Goal: Task Accomplishment & Management: Use online tool/utility

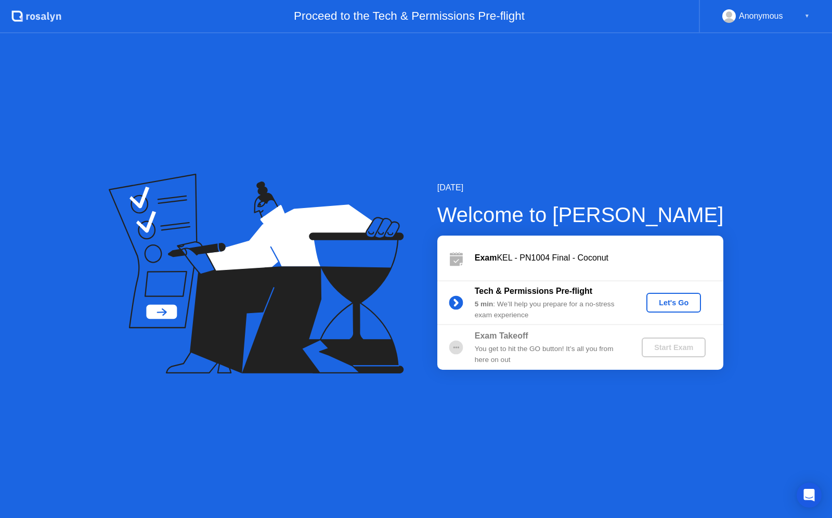
click at [672, 298] on div "Let's Go" at bounding box center [674, 302] width 46 height 8
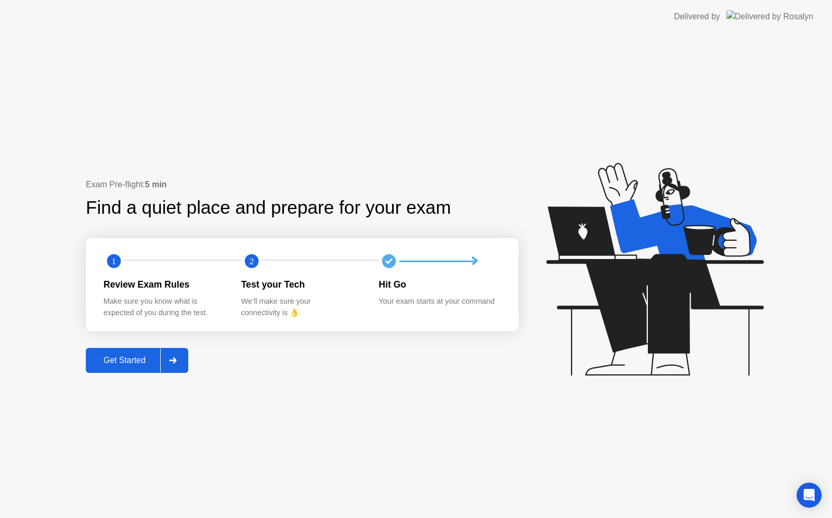
click at [175, 361] on icon at bounding box center [172, 360] width 7 height 6
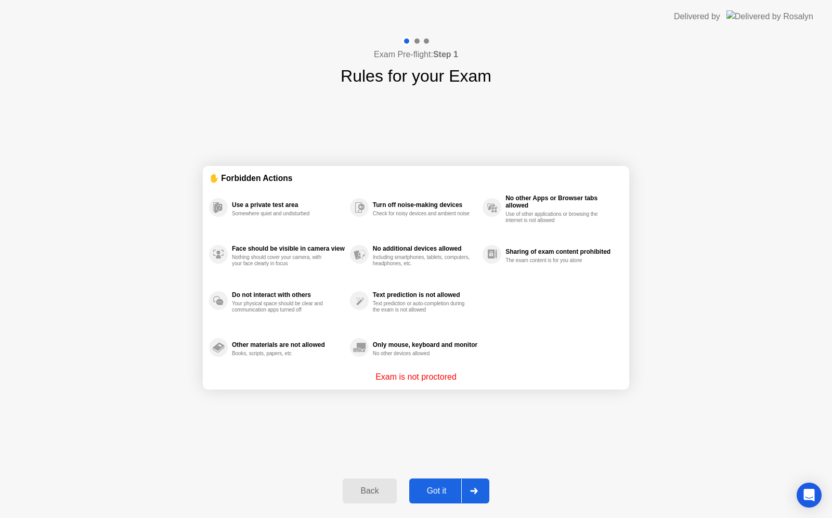
click at [475, 493] on icon at bounding box center [473, 491] width 7 height 6
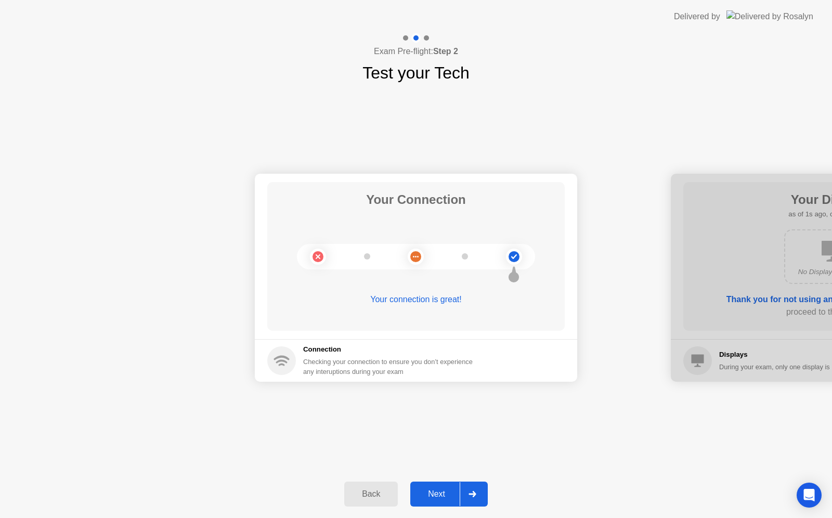
click at [471, 486] on div at bounding box center [472, 494] width 25 height 24
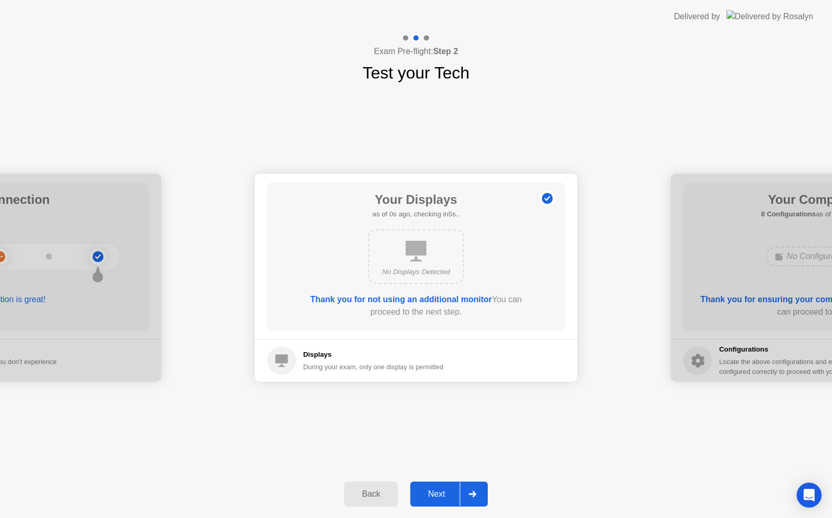
click at [471, 486] on div at bounding box center [472, 494] width 25 height 24
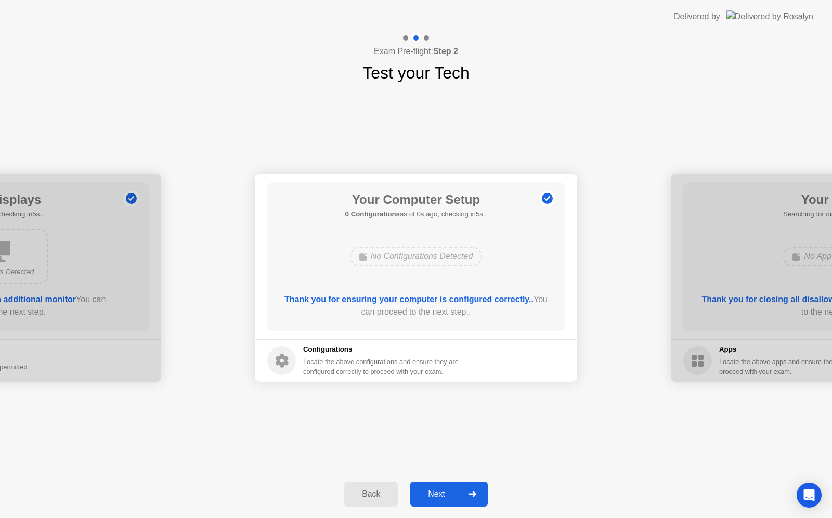
click at [471, 486] on div at bounding box center [472, 494] width 25 height 24
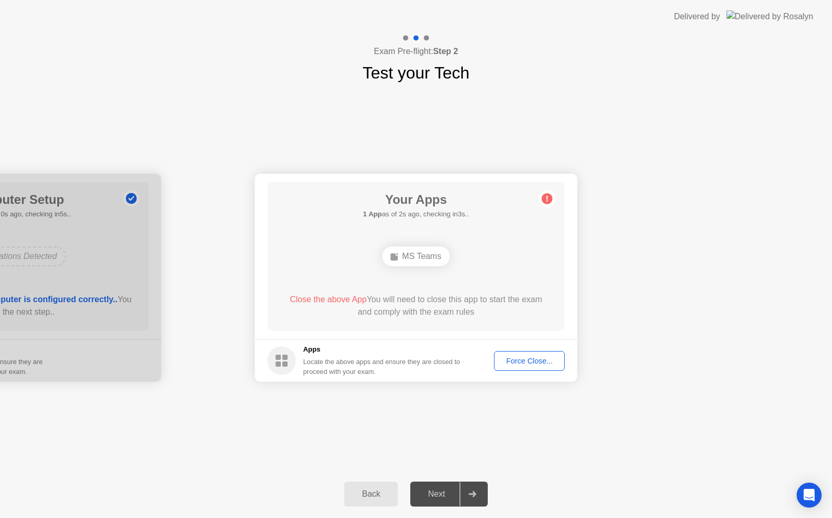
click at [416, 254] on div "MS Teams" at bounding box center [415, 256] width 67 height 20
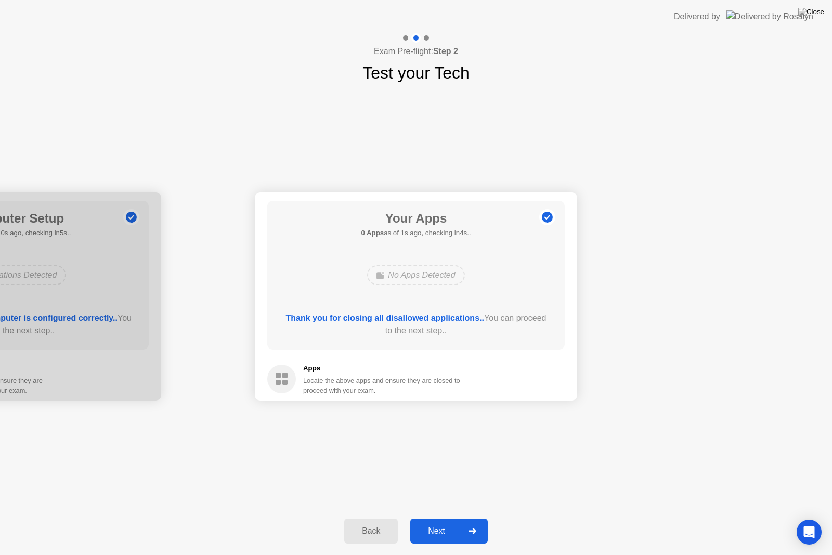
click at [441, 517] on div "Next" at bounding box center [436, 530] width 46 height 9
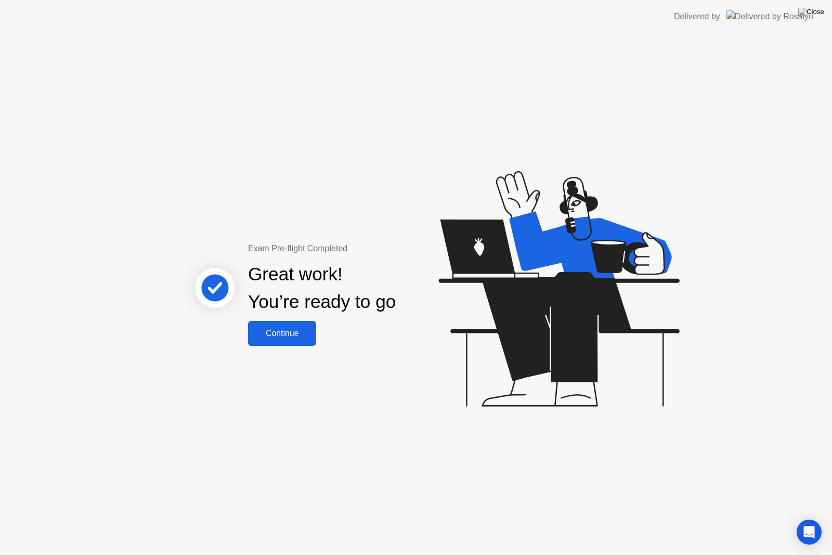
click at [280, 332] on div "Continue" at bounding box center [282, 333] width 62 height 9
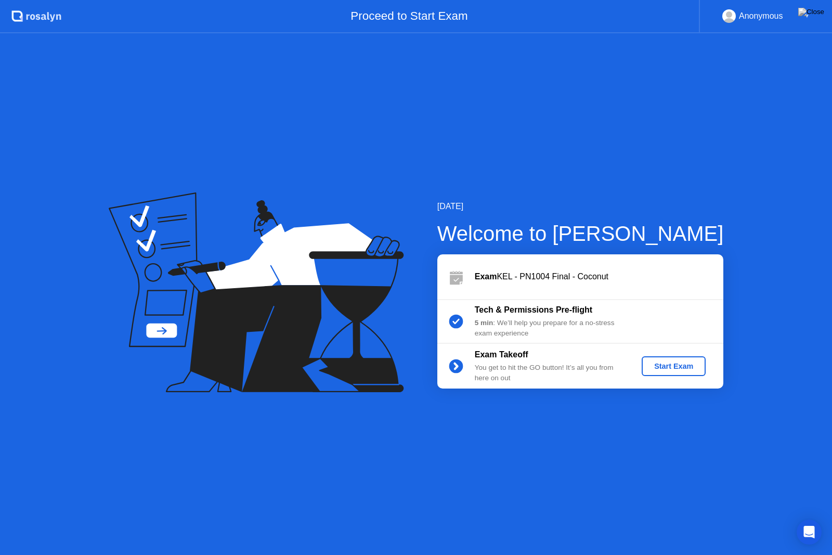
click at [678, 368] on div "Start Exam" at bounding box center [674, 366] width 56 height 8
